Goal: Information Seeking & Learning: Check status

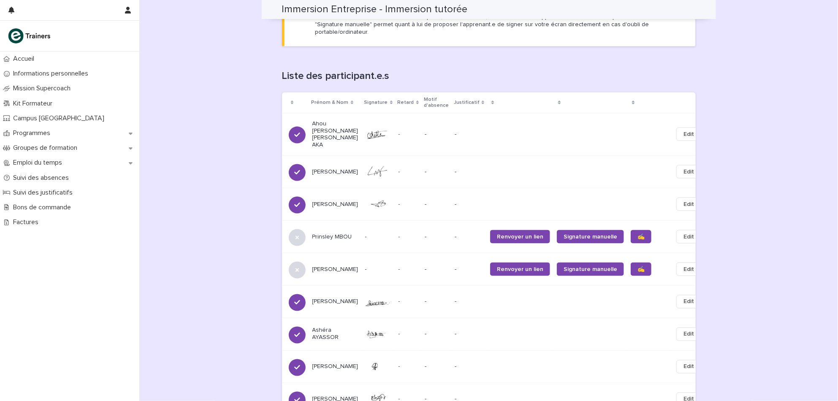
scroll to position [495, 0]
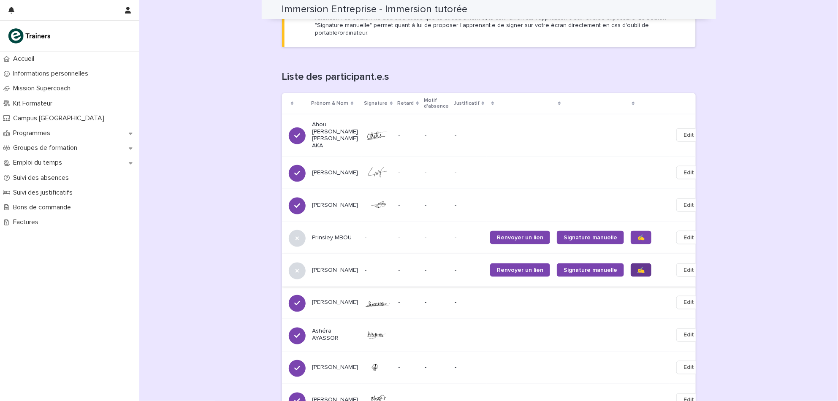
click at [631, 264] on link "✍️" at bounding box center [641, 271] width 21 height 14
click at [631, 231] on link "✍️" at bounding box center [641, 238] width 21 height 14
click at [65, 163] on p "Emploi du temps" at bounding box center [39, 163] width 59 height 8
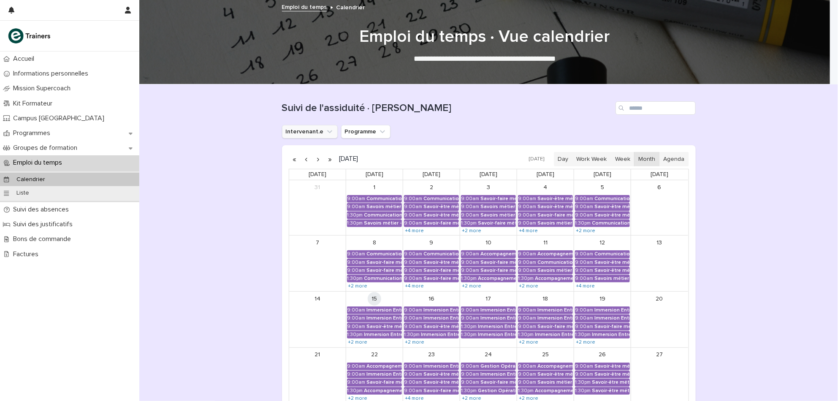
click at [301, 128] on button "Intervenant.e" at bounding box center [310, 132] width 56 height 14
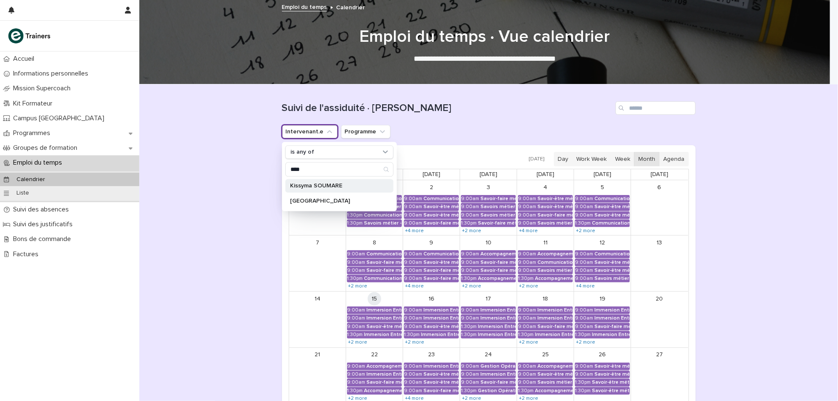
type input "****"
click at [304, 183] on p "Kissyma SOUMARE" at bounding box center [336, 186] width 90 height 6
click at [199, 243] on div "Loading... Saving… Loading... Saving… Suivi de l'assiduité · Vue Calendrier Int…" at bounding box center [488, 296] width 699 height 424
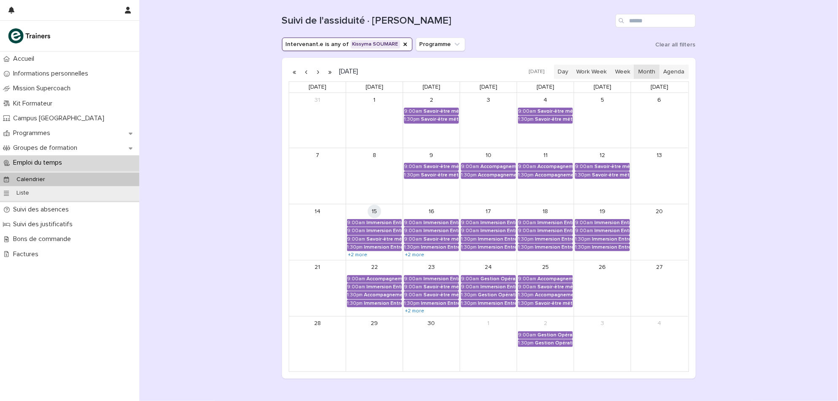
scroll to position [120, 0]
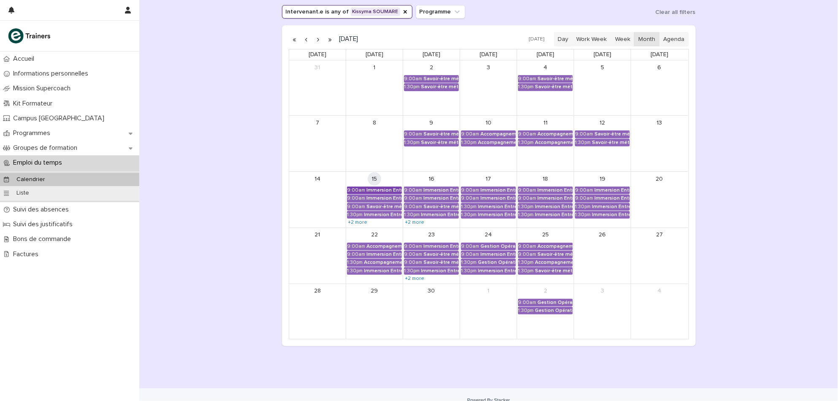
click at [384, 188] on div "Immersion Entreprise - Immersion tutorée" at bounding box center [384, 191] width 35 height 6
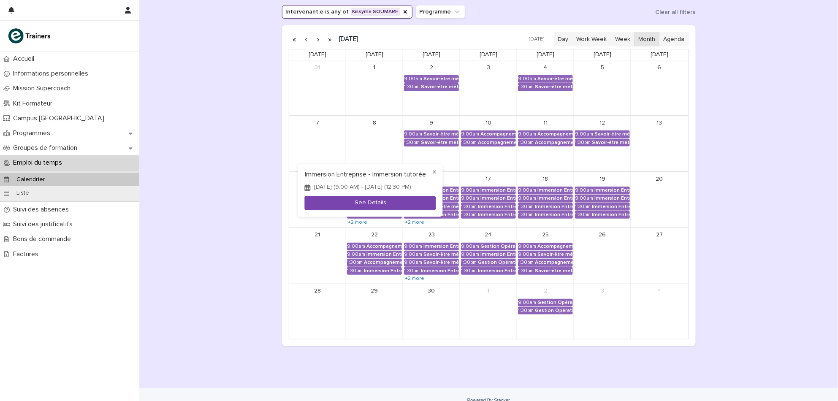
click at [366, 203] on button "See Details" at bounding box center [370, 203] width 131 height 14
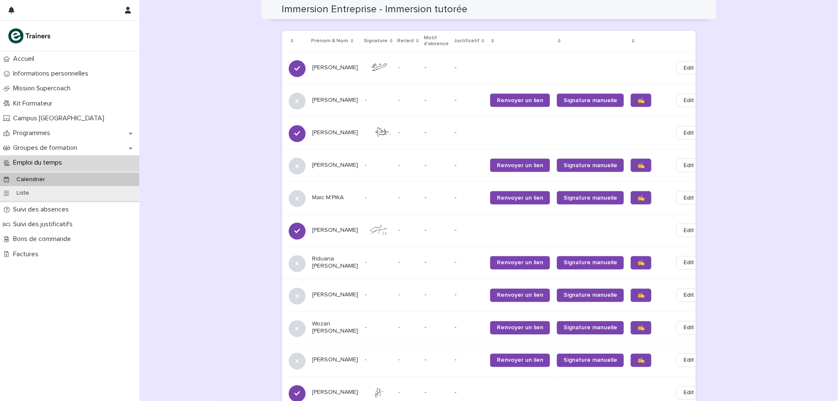
scroll to position [561, 0]
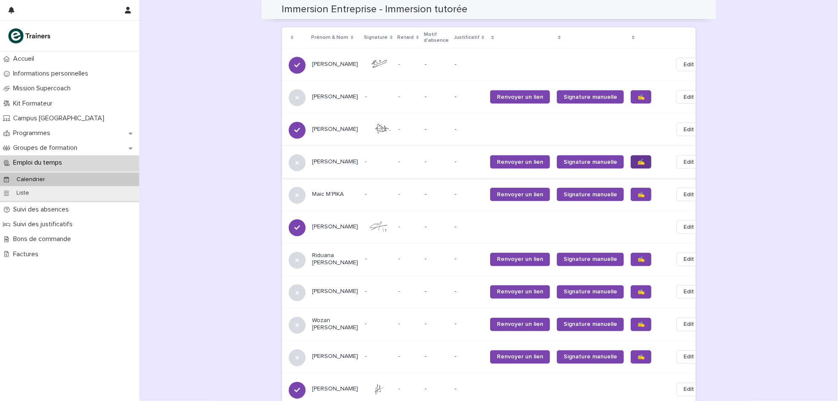
click at [638, 165] on span "✍️" at bounding box center [641, 162] width 7 height 6
click at [631, 367] on div "✍️" at bounding box center [648, 357] width 35 height 20
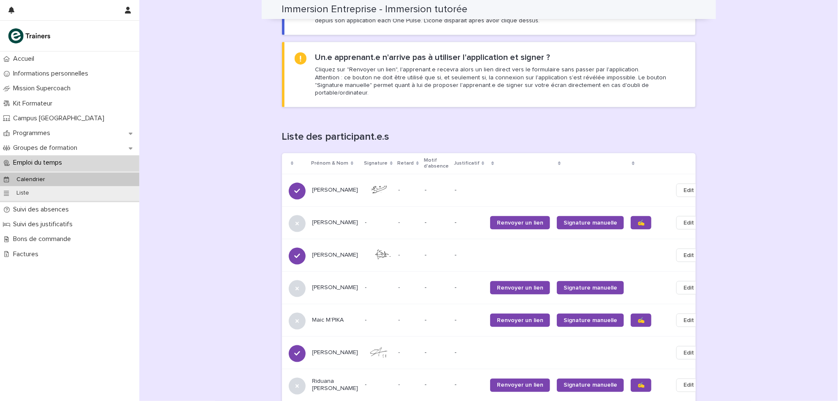
scroll to position [737, 0]
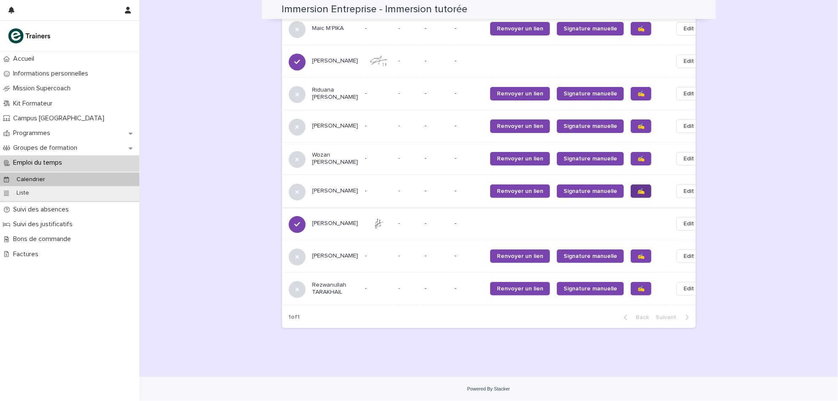
click at [631, 196] on link "✍️" at bounding box center [641, 192] width 21 height 14
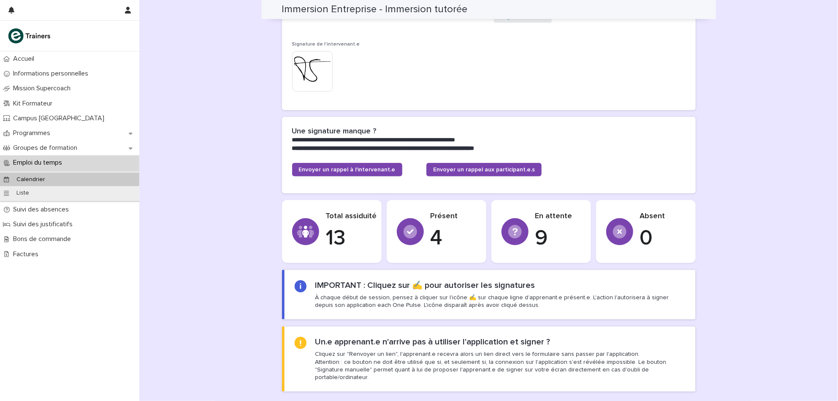
scroll to position [134, 0]
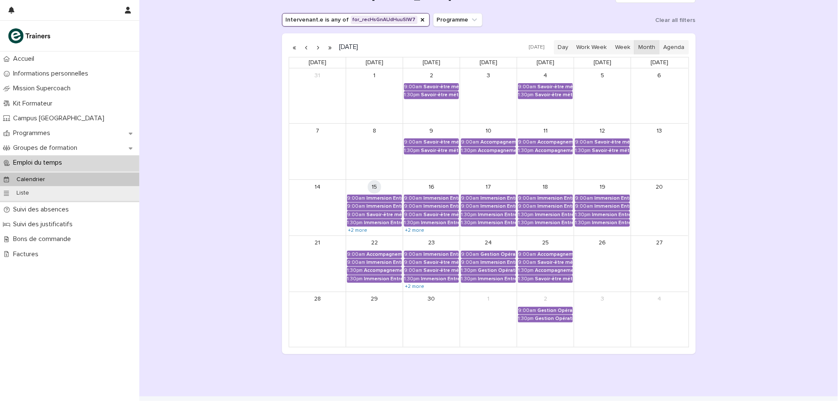
scroll to position [130, 0]
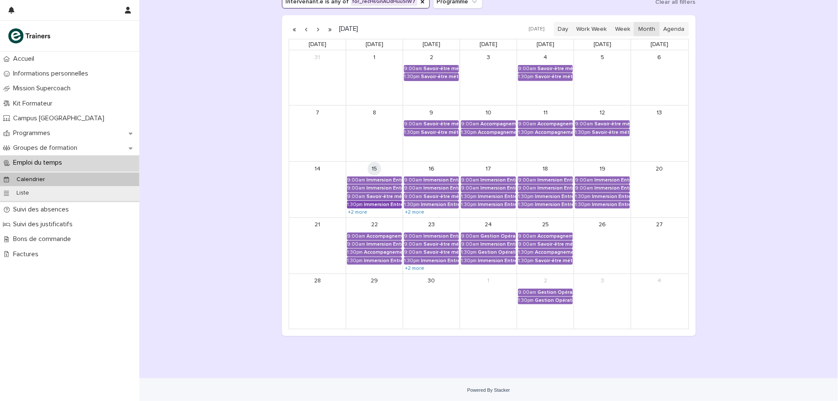
click at [382, 203] on div "Immersion Entreprise - Immersion tutorée" at bounding box center [383, 205] width 38 height 6
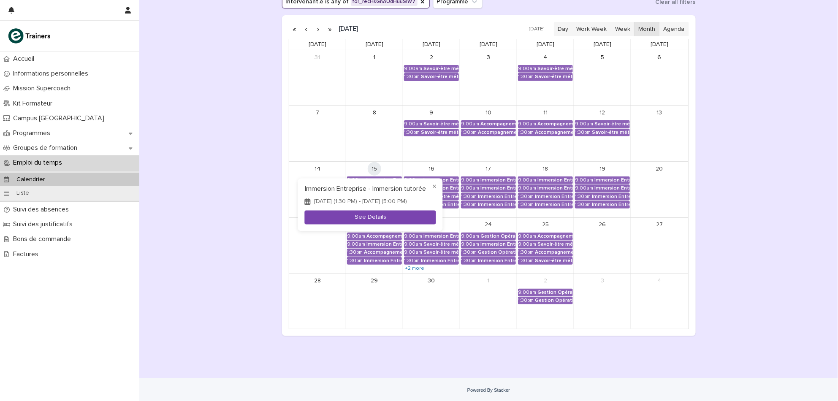
click at [366, 221] on button "See Details" at bounding box center [370, 217] width 131 height 14
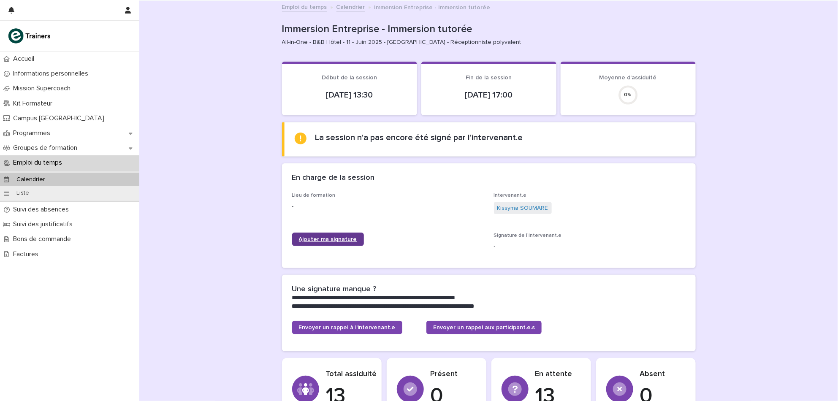
click at [344, 240] on span "Ajouter ma signature" at bounding box center [328, 240] width 58 height 6
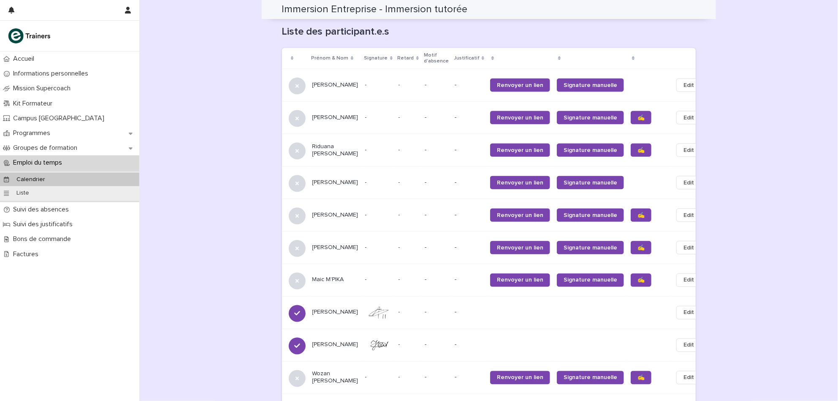
scroll to position [561, 0]
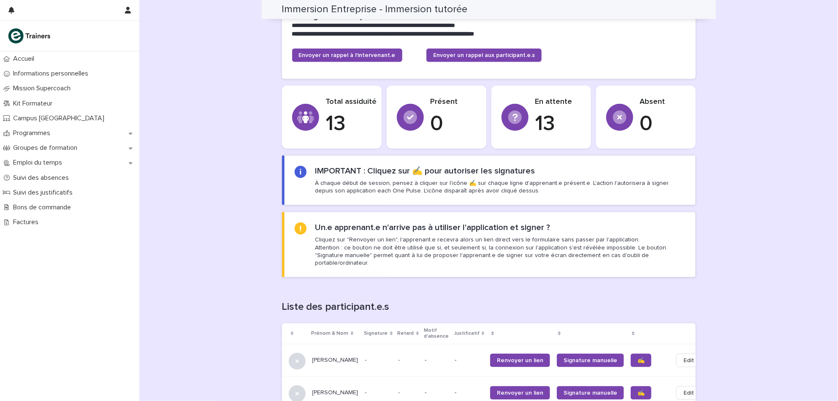
scroll to position [479, 0]
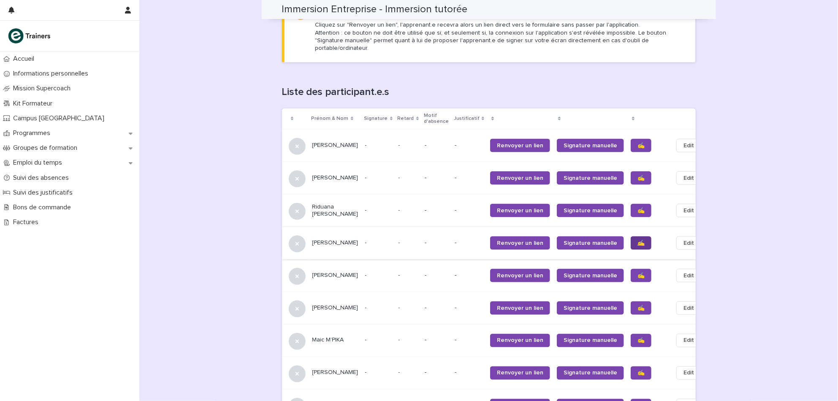
click at [631, 248] on link "✍️" at bounding box center [641, 244] width 21 height 14
click at [638, 376] on span "✍️" at bounding box center [641, 373] width 7 height 6
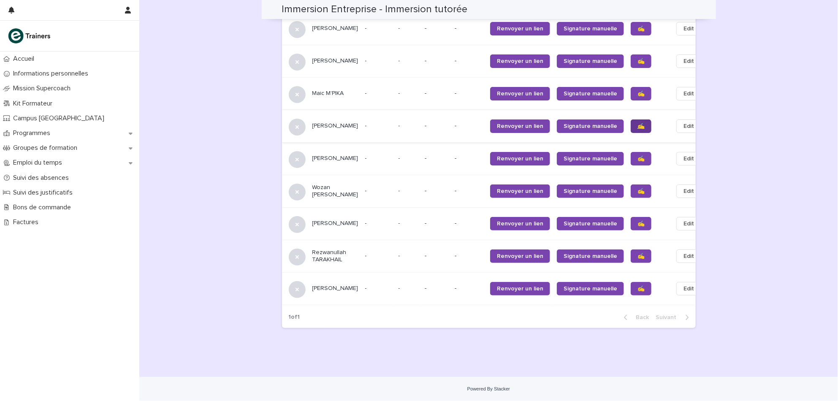
scroll to position [737, 0]
click at [631, 228] on link "✍️" at bounding box center [641, 224] width 21 height 14
click at [631, 152] on link "✍️" at bounding box center [641, 159] width 21 height 14
click at [638, 123] on span "✍️" at bounding box center [641, 126] width 7 height 6
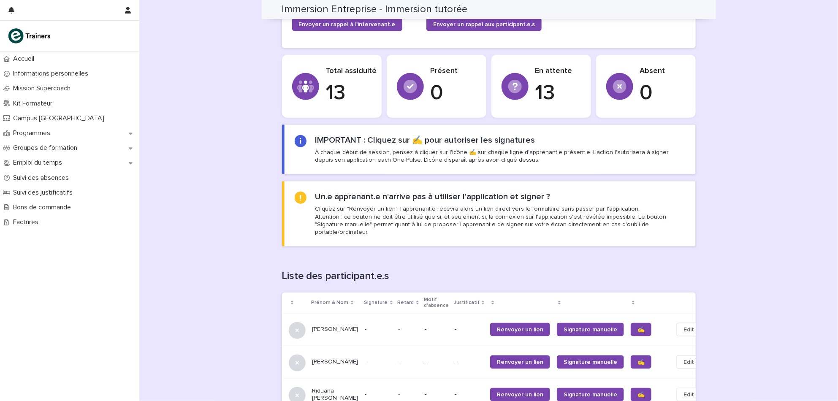
scroll to position [294, 0]
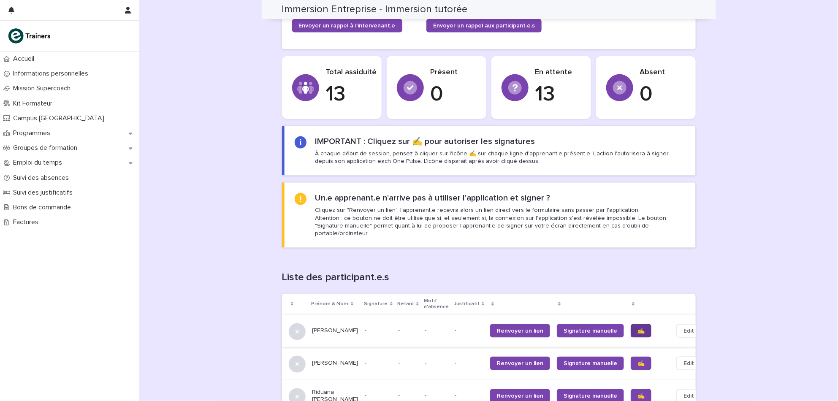
click at [638, 328] on span "✍️" at bounding box center [641, 331] width 7 height 6
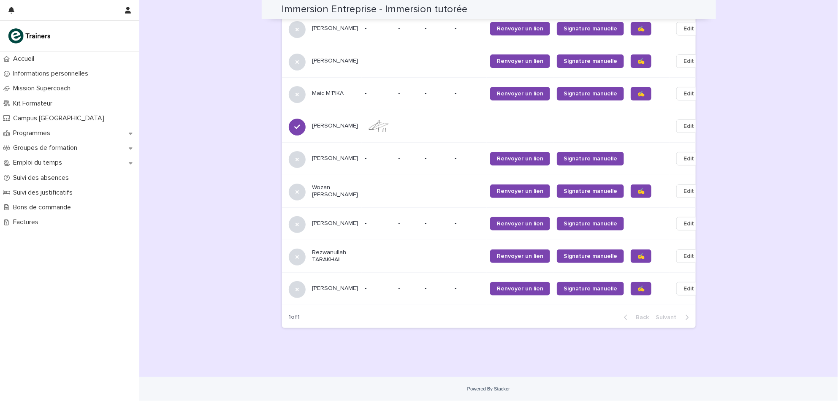
scroll to position [737, 0]
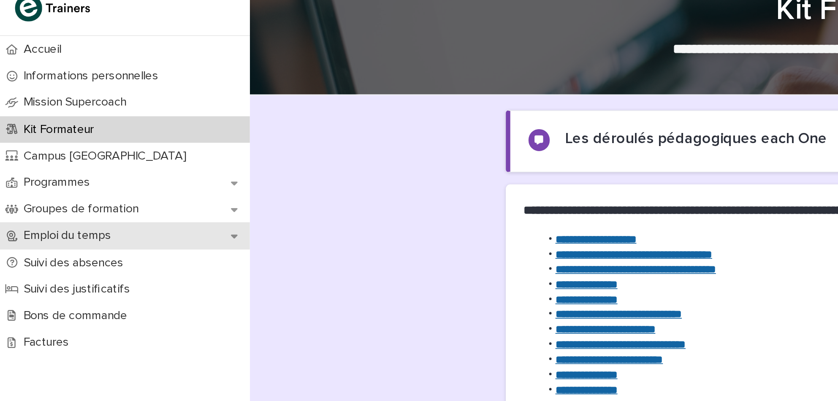
click at [35, 164] on p "Emploi du temps" at bounding box center [39, 163] width 59 height 8
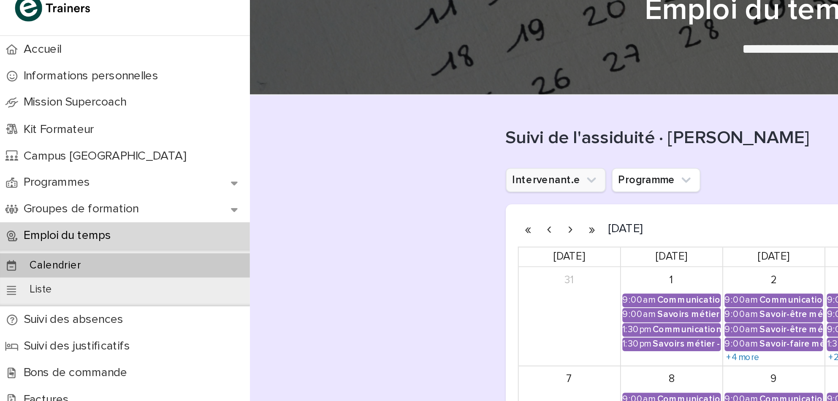
click at [294, 132] on button "Intervenant.e" at bounding box center [310, 132] width 56 height 14
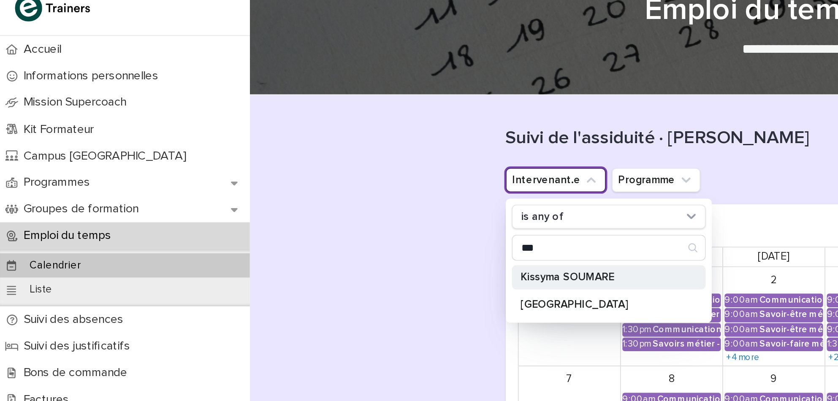
type input "***"
click at [288, 189] on div "Kissyma SOUMARE" at bounding box center [340, 186] width 108 height 14
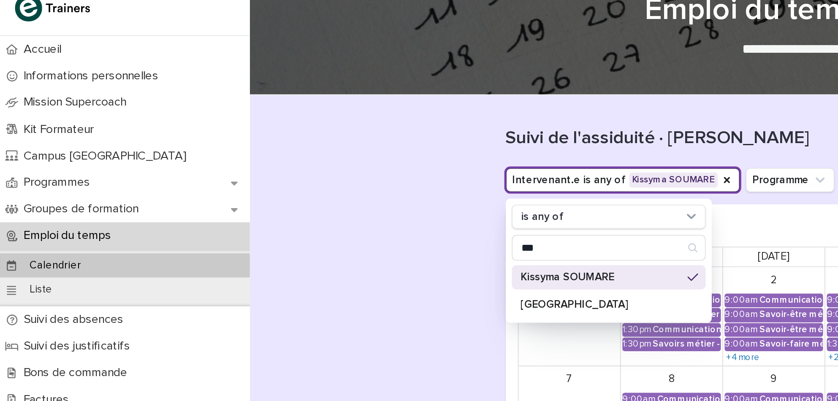
click at [226, 221] on div "Loading... Saving… Loading... Saving… Suivi de l'assiduité · Vue Calendrier Int…" at bounding box center [488, 296] width 699 height 424
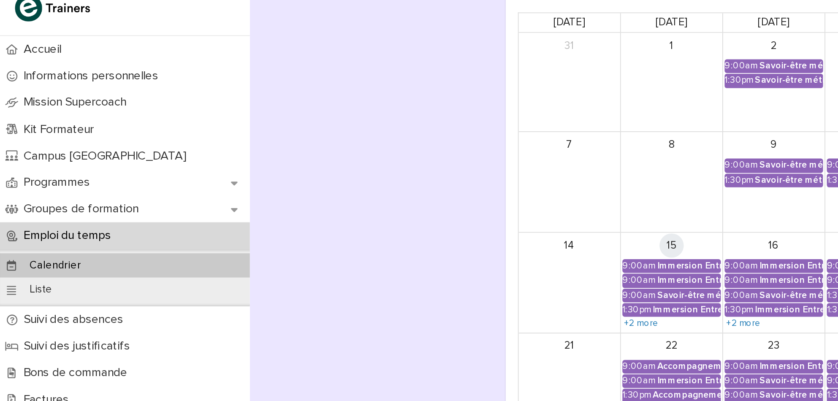
scroll to position [131, 0]
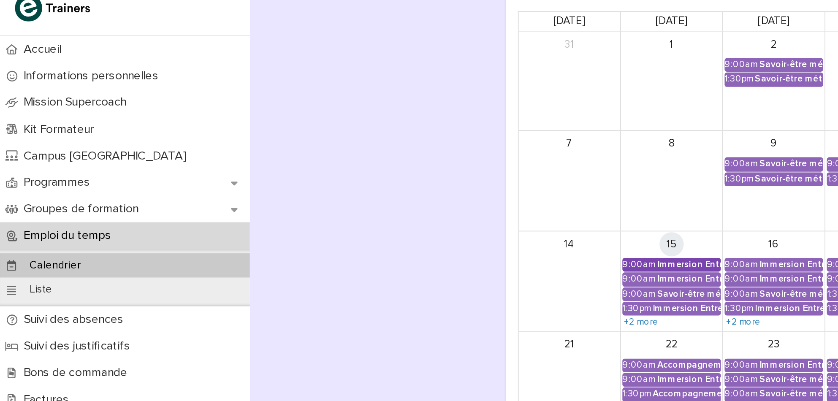
click at [378, 176] on div "Immersion Entreprise - Immersion tutorée" at bounding box center [384, 179] width 35 height 6
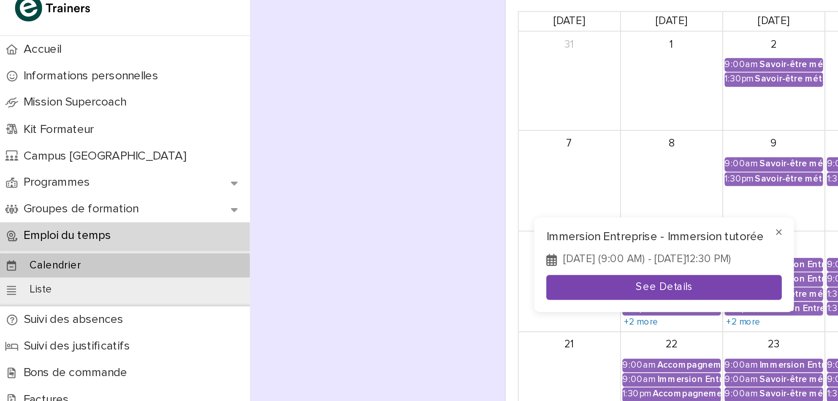
click at [348, 198] on button "See Details" at bounding box center [370, 192] width 131 height 14
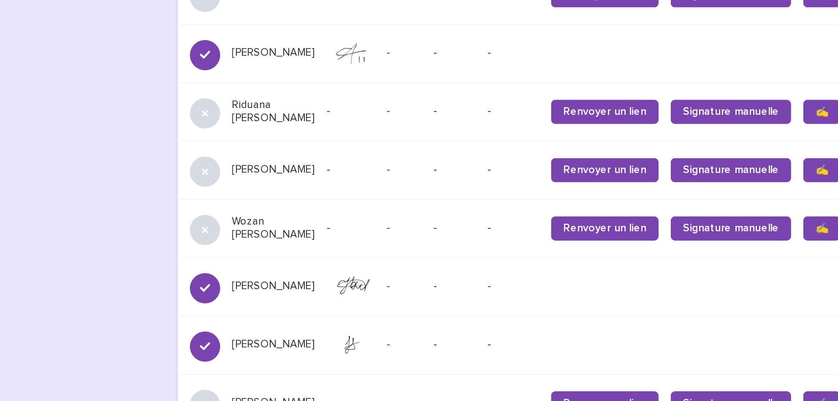
scroll to position [737, 0]
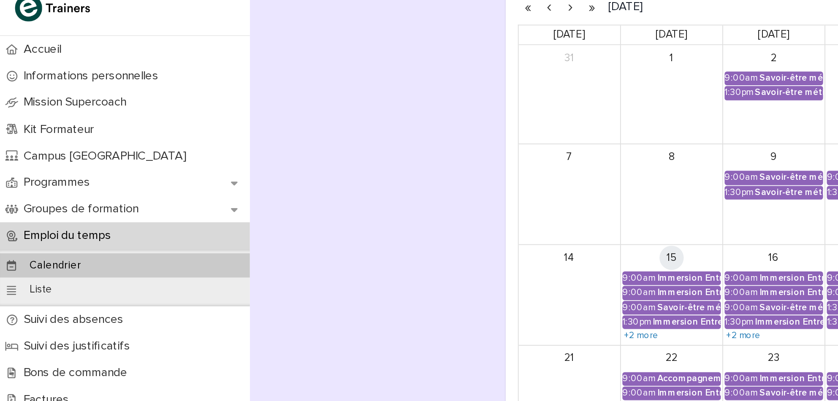
scroll to position [128, 0]
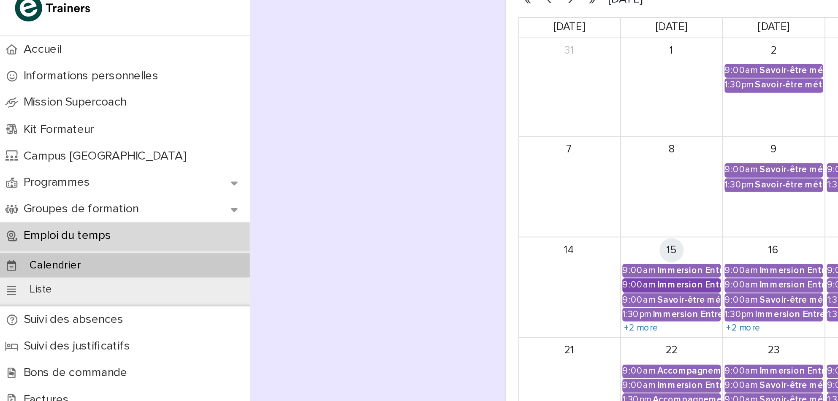
click at [380, 193] on div "Immersion Entreprise - Immersion tutorée" at bounding box center [384, 191] width 35 height 6
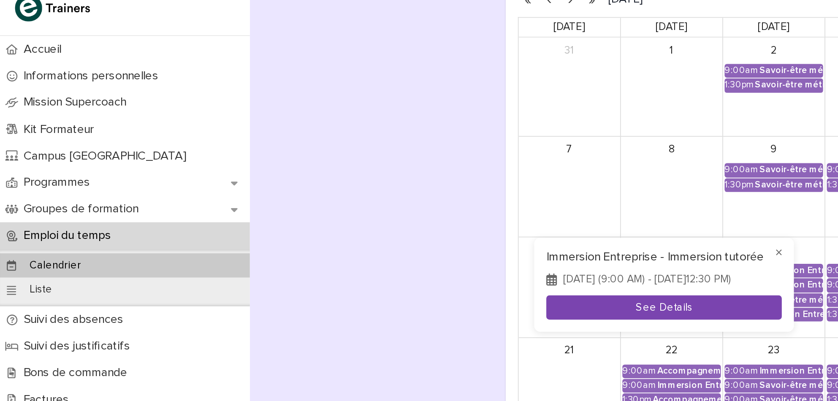
click at [353, 207] on button "See Details" at bounding box center [370, 203] width 131 height 14
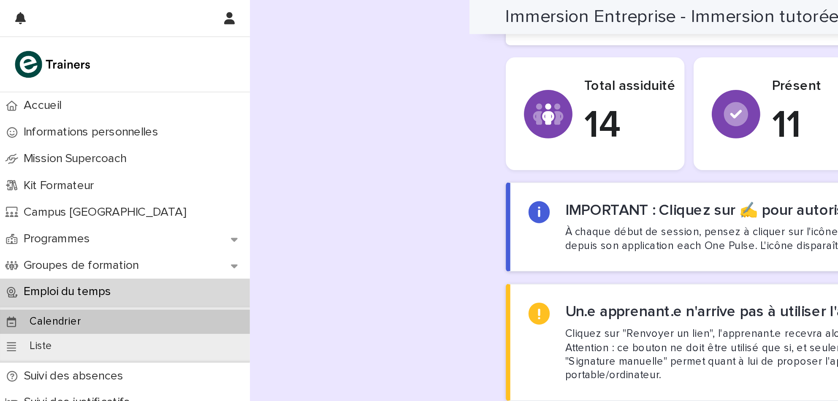
scroll to position [267, 0]
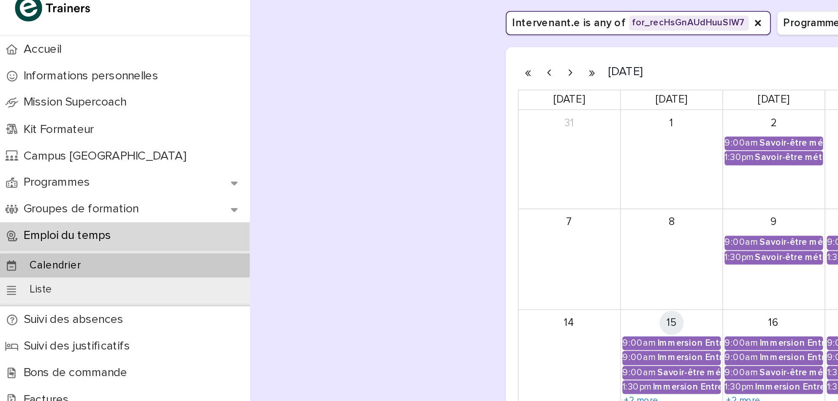
scroll to position [131, 0]
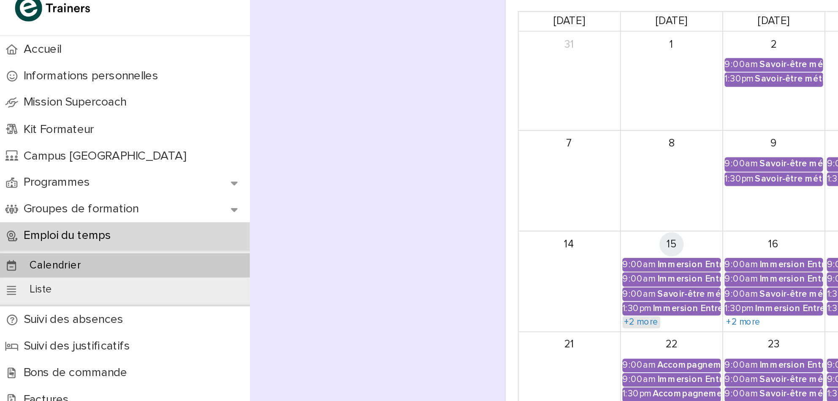
click at [355, 210] on link "+2 more" at bounding box center [357, 211] width 21 height 7
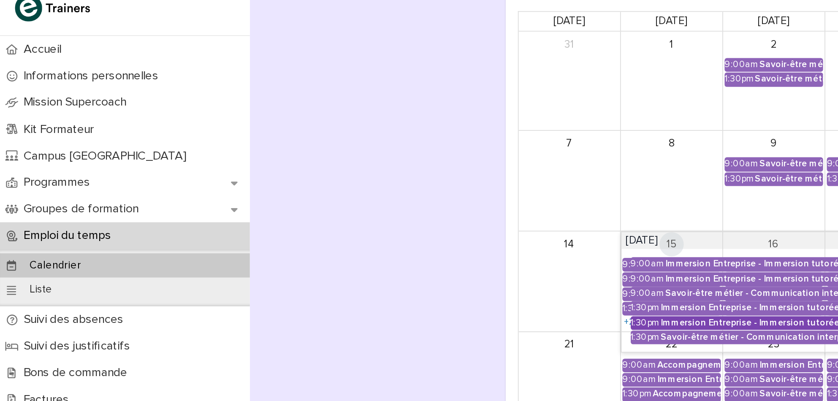
click at [363, 209] on link "1:30pm Immersion Entreprise - Immersion tutorée" at bounding box center [492, 212] width 280 height 8
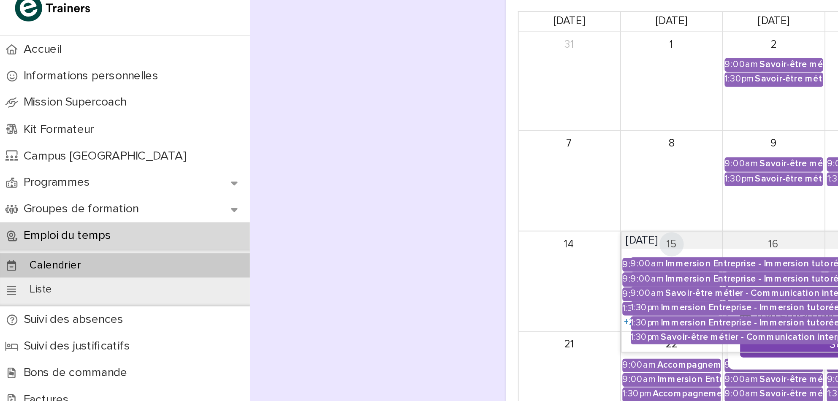
click at [416, 229] on button "See Details" at bounding box center [478, 224] width 131 height 14
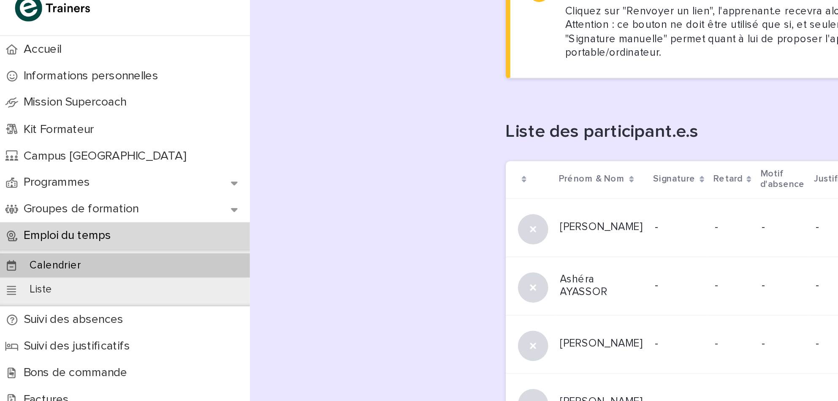
scroll to position [541, 0]
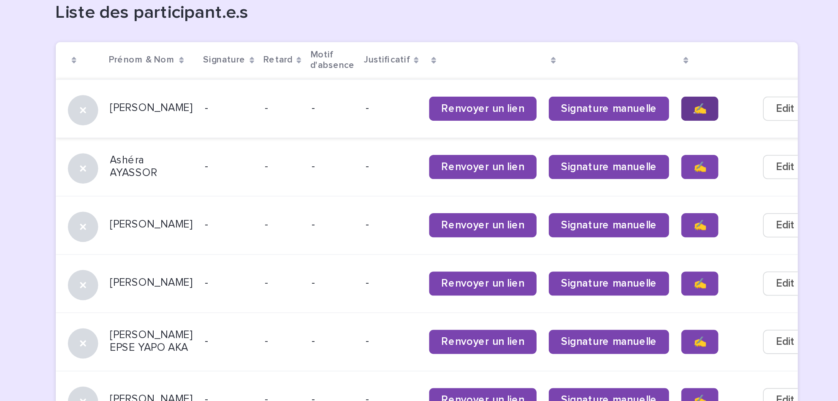
click at [631, 85] on link "✍️" at bounding box center [641, 92] width 21 height 14
click at [638, 122] on span "✍️" at bounding box center [641, 125] width 7 height 6
click at [638, 154] on span "✍️" at bounding box center [641, 157] width 7 height 6
click at [638, 187] on span "✍️" at bounding box center [641, 190] width 7 height 6
click at [638, 219] on span "✍️" at bounding box center [641, 222] width 7 height 6
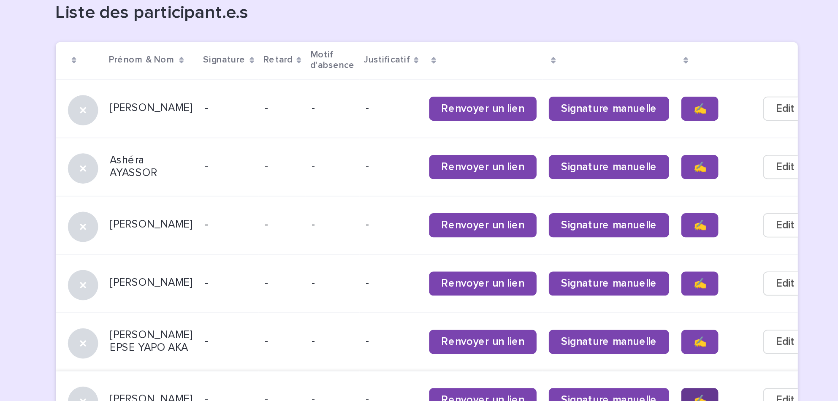
click at [638, 252] on span "✍️" at bounding box center [641, 255] width 7 height 6
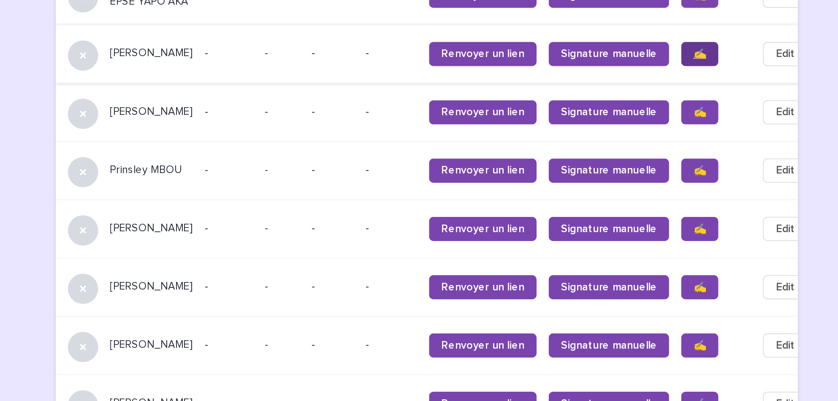
scroll to position [763, 0]
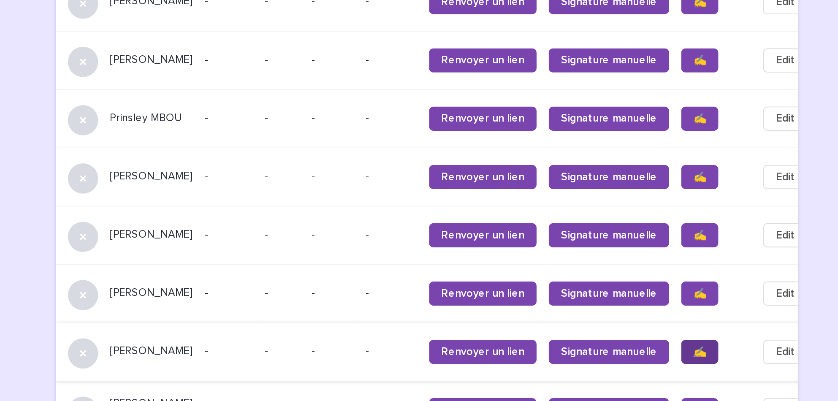
click at [638, 225] on span "✍️" at bounding box center [641, 228] width 7 height 6
click at [638, 192] on span "✍️" at bounding box center [641, 195] width 7 height 6
click at [638, 160] on span "✍️" at bounding box center [641, 163] width 7 height 6
click at [638, 127] on span "✍️" at bounding box center [641, 130] width 7 height 6
click at [638, 95] on span "✍️" at bounding box center [641, 98] width 7 height 6
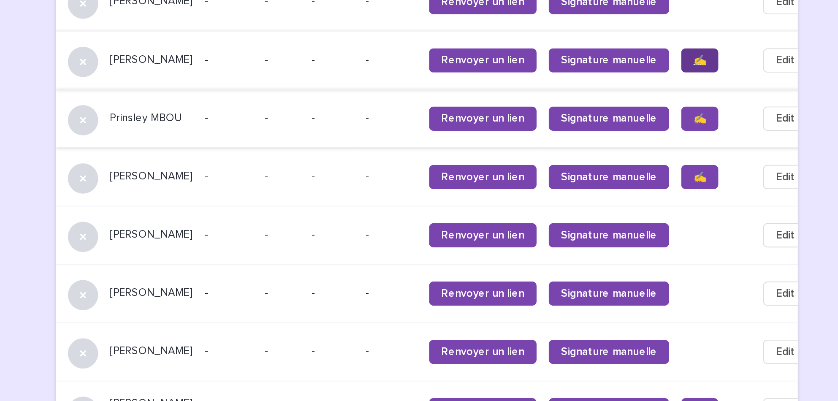
click at [638, 62] on span "✍️" at bounding box center [641, 65] width 7 height 6
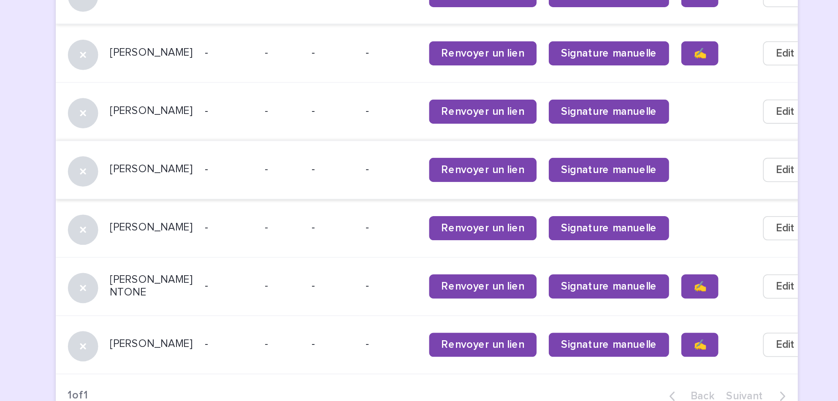
scroll to position [0, 0]
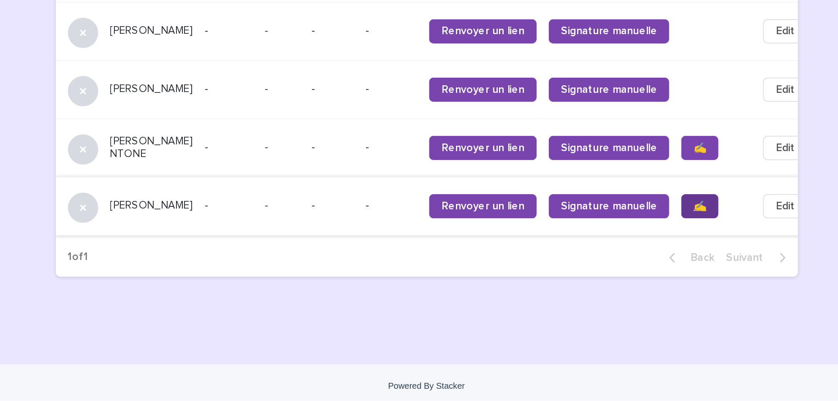
click at [638, 290] on span "✍️" at bounding box center [641, 293] width 7 height 6
click at [638, 257] on span "✍️" at bounding box center [641, 260] width 7 height 6
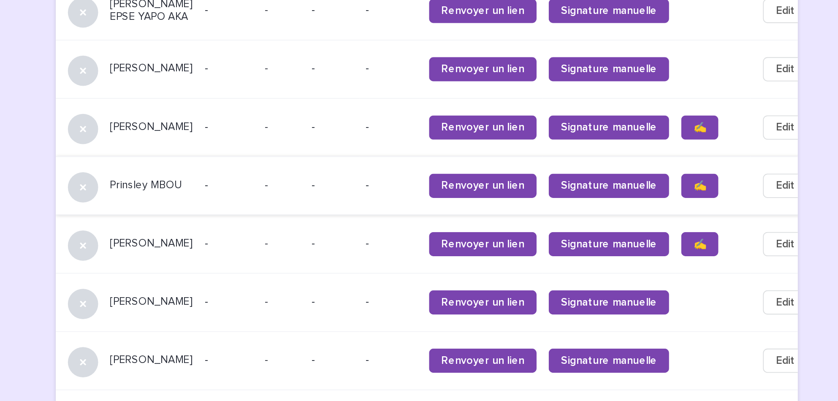
scroll to position [584, 0]
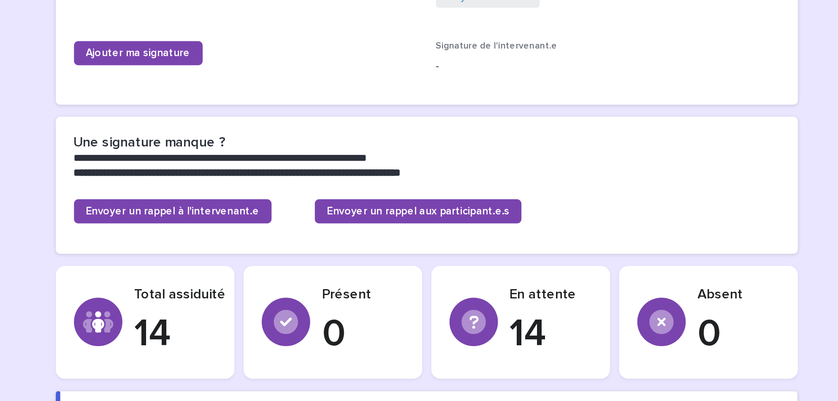
scroll to position [21, 0]
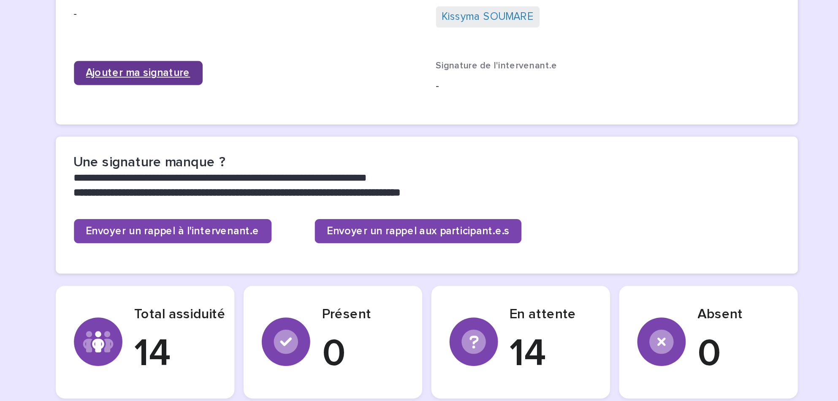
click at [321, 213] on link "Ajouter ma signature" at bounding box center [328, 219] width 72 height 14
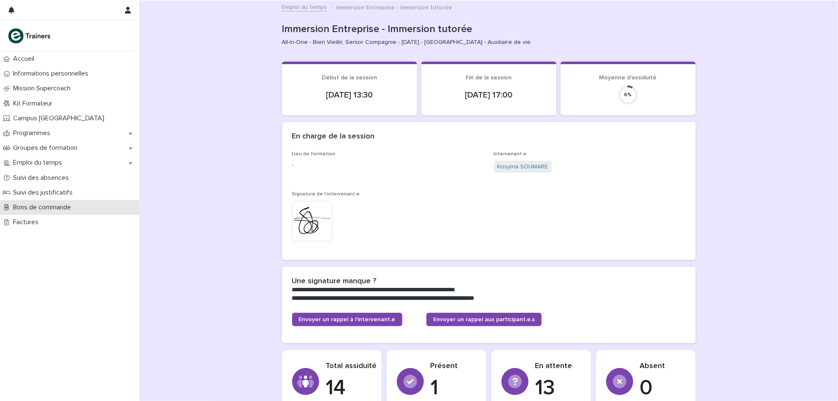
click at [56, 204] on p "Bons de commande" at bounding box center [44, 208] width 68 height 8
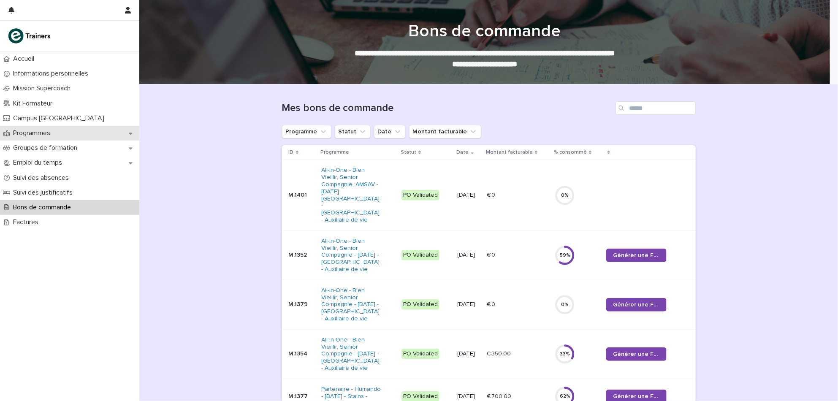
click at [52, 136] on p "Programmes" at bounding box center [33, 133] width 47 height 8
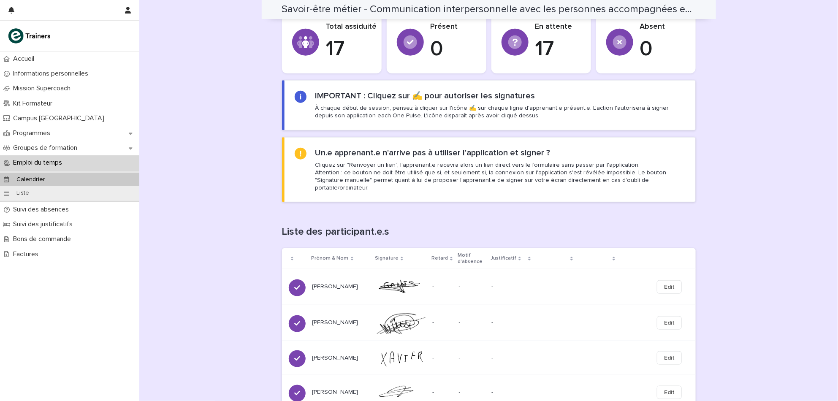
scroll to position [30, 0]
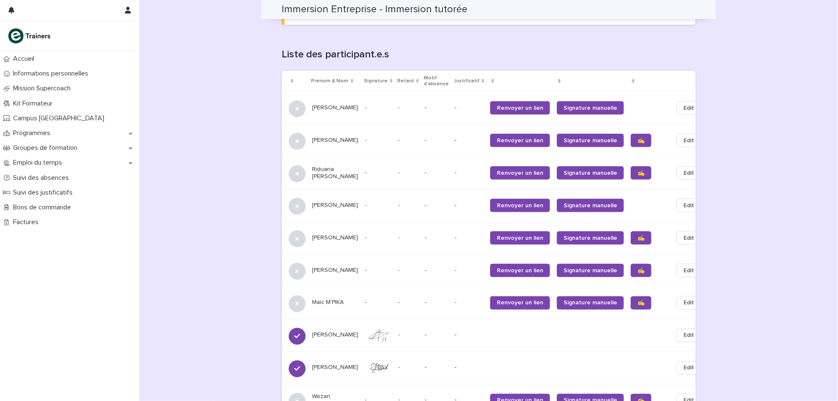
scroll to position [517, 0]
click at [631, 174] on link "✍️" at bounding box center [641, 174] width 21 height 14
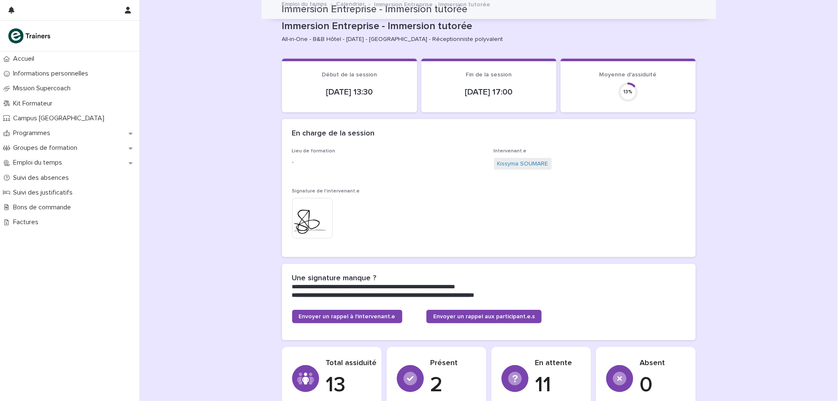
scroll to position [0, 0]
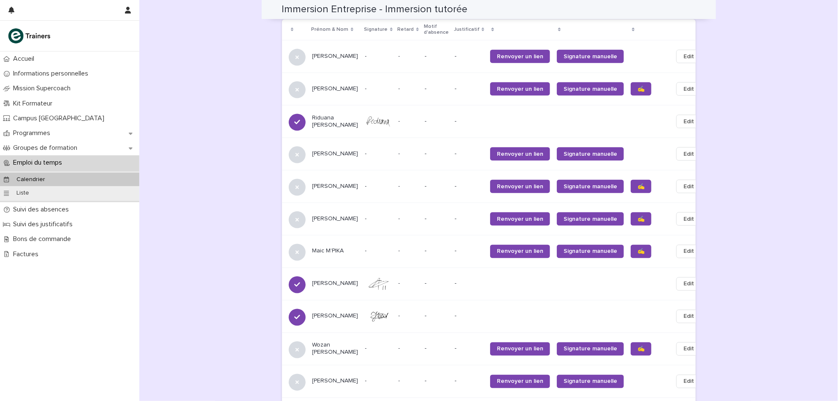
scroll to position [578, 0]
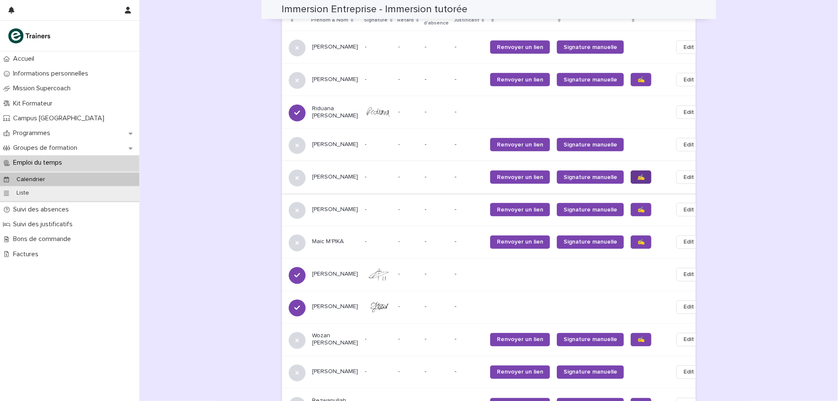
click at [631, 182] on link "✍️" at bounding box center [641, 178] width 21 height 14
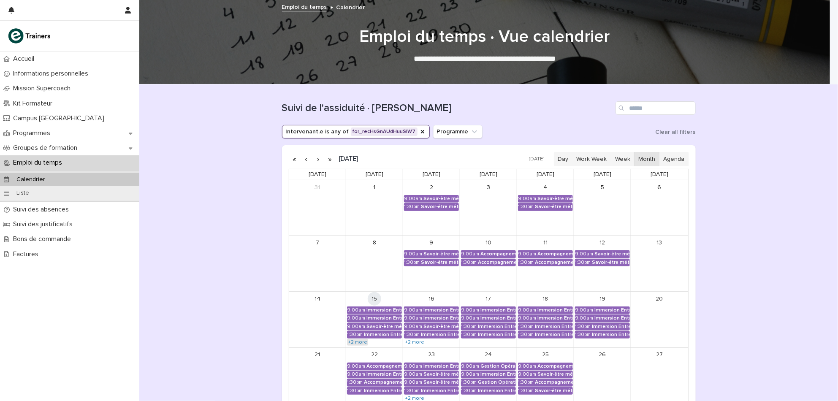
click at [354, 343] on link "+2 more" at bounding box center [357, 342] width 21 height 7
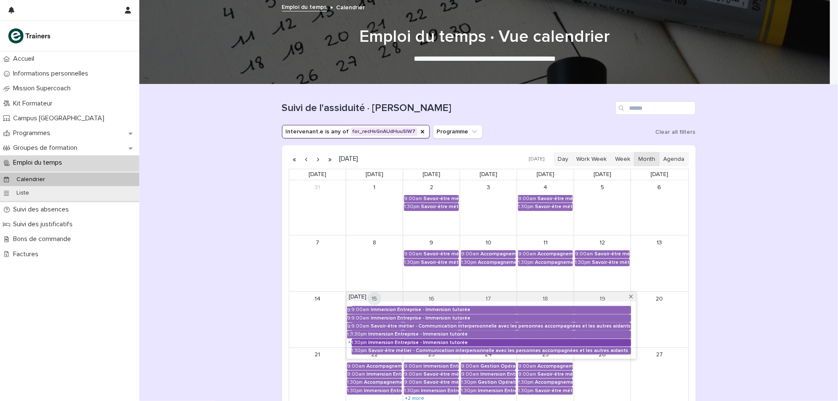
click at [376, 340] on div "Immersion Entreprise - Immersion tutorée" at bounding box center [500, 343] width 263 height 6
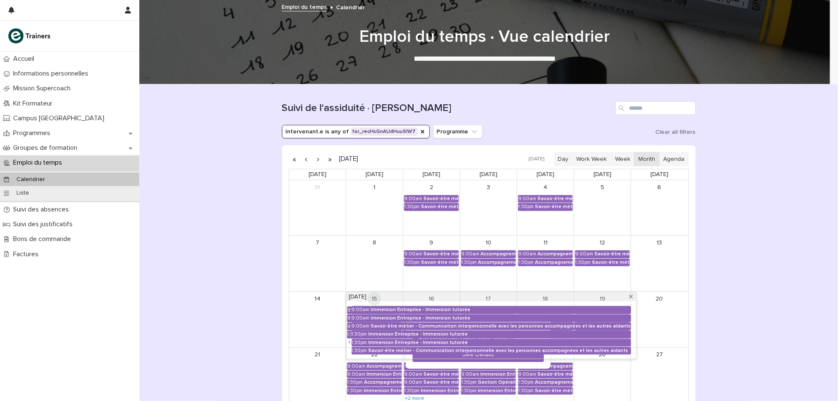
click at [422, 356] on div "9:00am Immersion Entreprise - Immersion tutorée 9:00am Immersion Entreprise - I…" at bounding box center [492, 330] width 290 height 57
click at [419, 362] on button "See Details" at bounding box center [478, 355] width 131 height 14
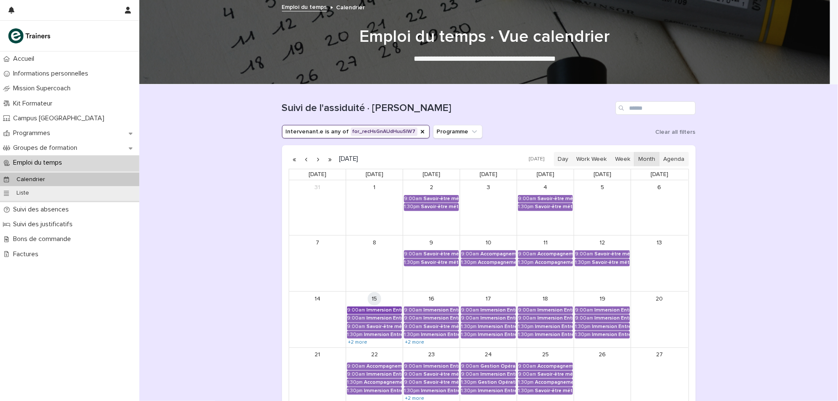
click at [385, 312] on div "Immersion Entreprise - Immersion tutorée" at bounding box center [384, 310] width 35 height 6
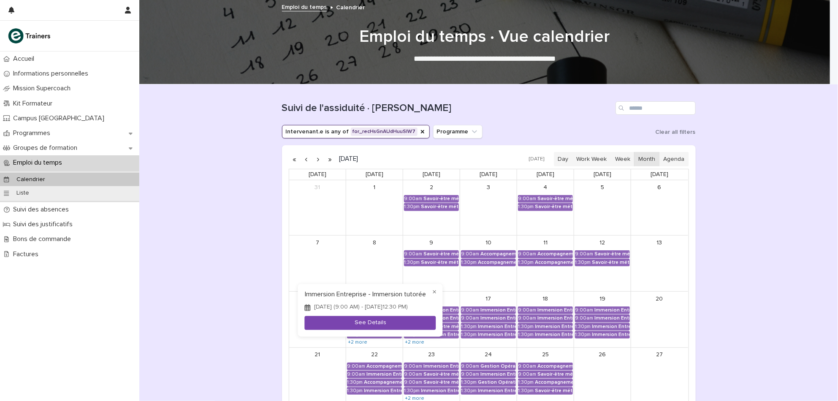
click at [379, 326] on button "See Details" at bounding box center [370, 323] width 131 height 14
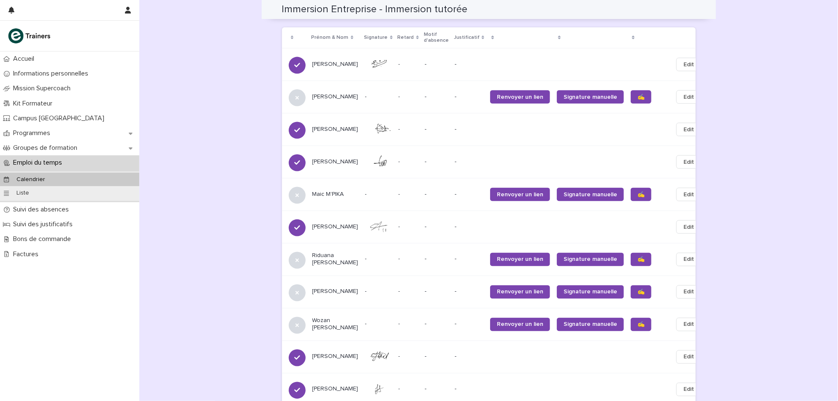
scroll to position [562, 0]
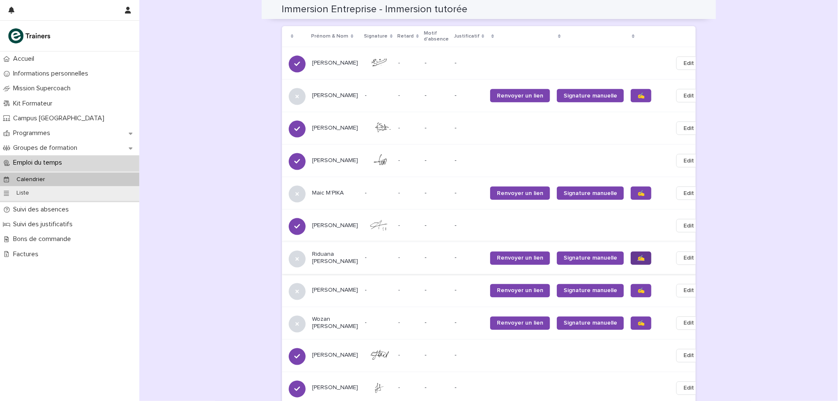
click at [638, 261] on span "✍️" at bounding box center [641, 259] width 7 height 6
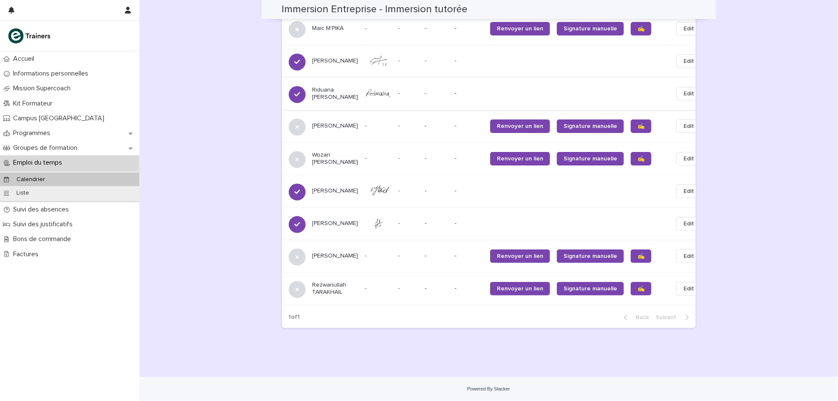
scroll to position [737, 0]
